Goal: Task Accomplishment & Management: Manage account settings

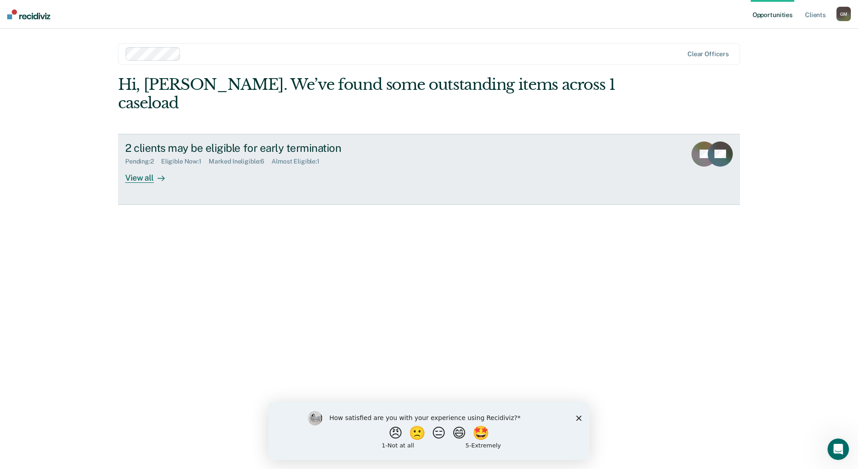
click at [155, 165] on div "View all" at bounding box center [150, 174] width 50 height 18
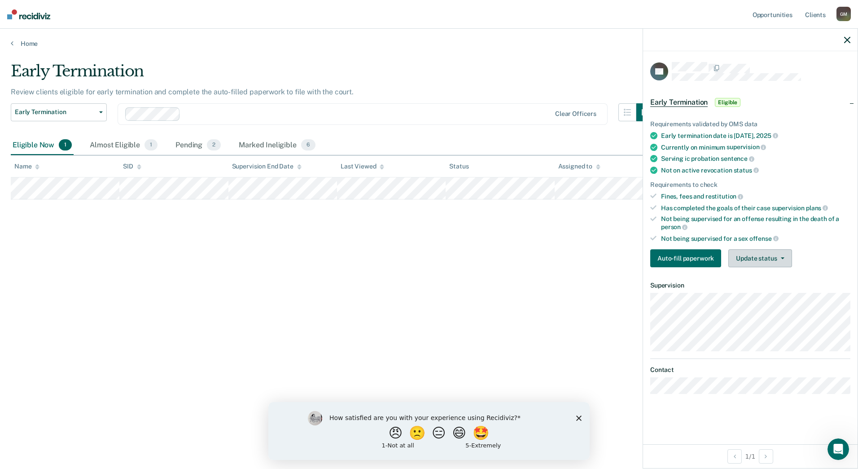
click at [763, 259] on button "Update status" at bounding box center [759, 258] width 63 height 18
click at [760, 293] on button "Mark Ineligible" at bounding box center [771, 294] width 87 height 14
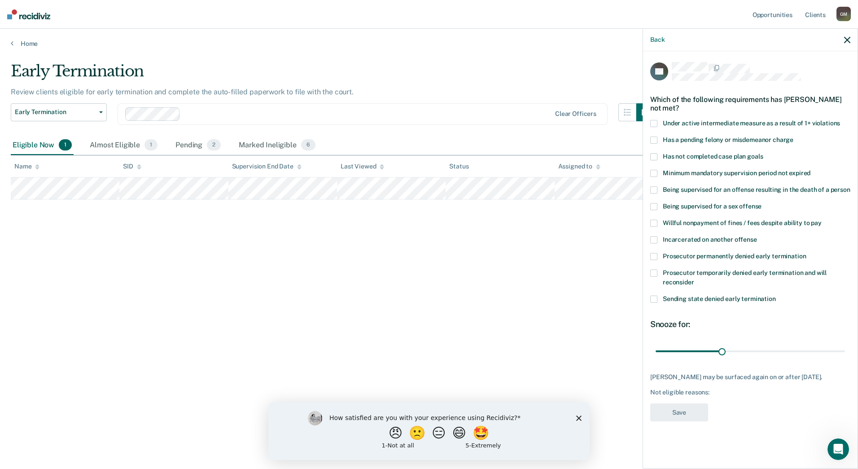
click at [694, 295] on span "Sending state denied early termination" at bounding box center [719, 298] width 113 height 7
drag, startPoint x: 725, startPoint y: 345, endPoint x: 802, endPoint y: 331, distance: 77.5
type input "67"
click at [802, 343] on input "range" at bounding box center [750, 351] width 189 height 16
click at [695, 403] on button "Save" at bounding box center [679, 412] width 58 height 18
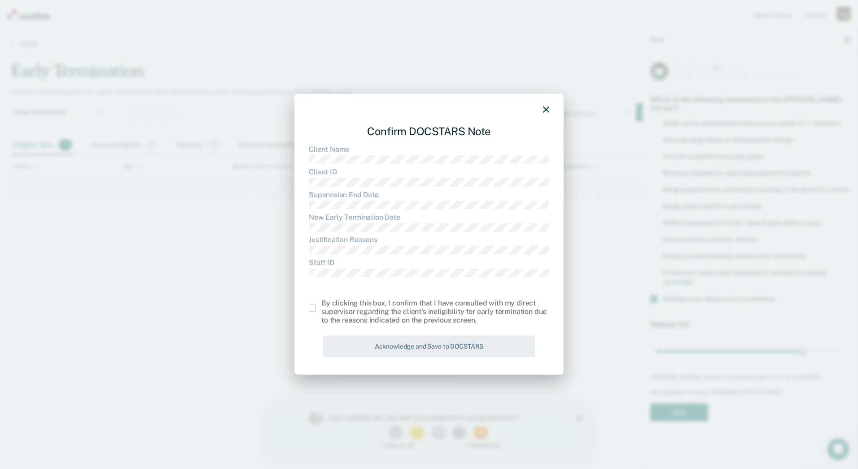
click at [323, 314] on div "By clicking this box, I confirm that I have consulted with my direct supervisor…" at bounding box center [435, 311] width 228 height 26
click at [311, 309] on span at bounding box center [312, 307] width 7 height 7
click at [321, 304] on input "checkbox" at bounding box center [321, 304] width 0 height 0
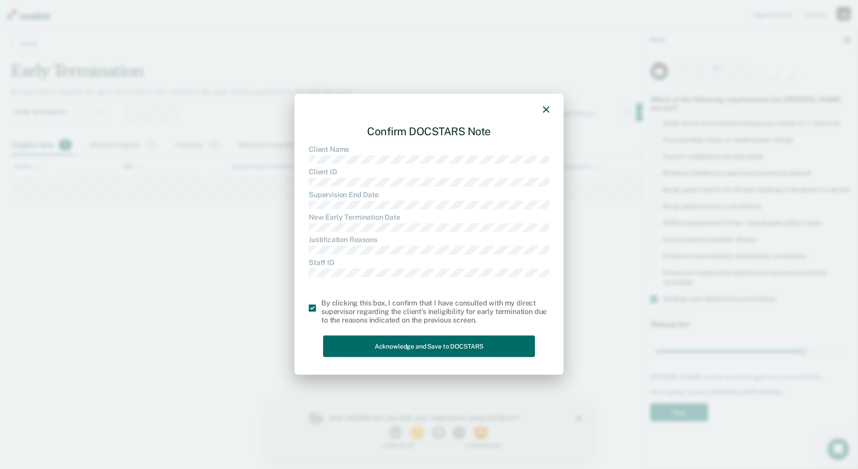
click at [546, 113] on icon "button" at bounding box center [546, 109] width 6 height 6
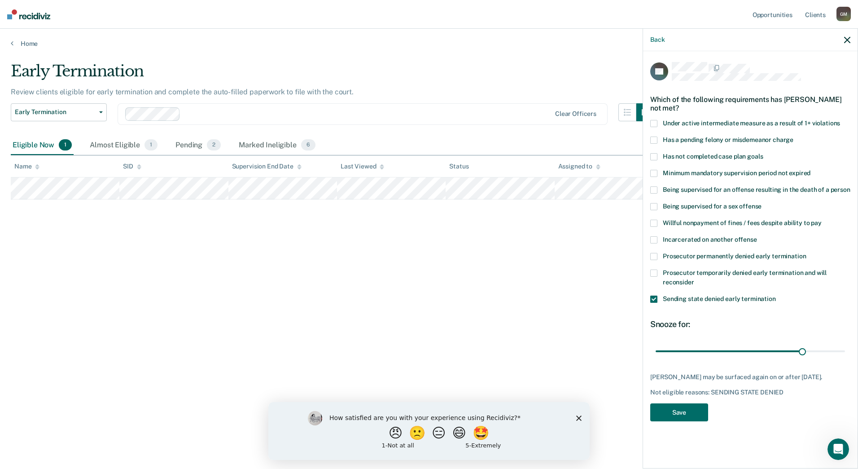
click at [849, 42] on icon "button" at bounding box center [847, 40] width 6 height 6
